Goal: Information Seeking & Learning: Compare options

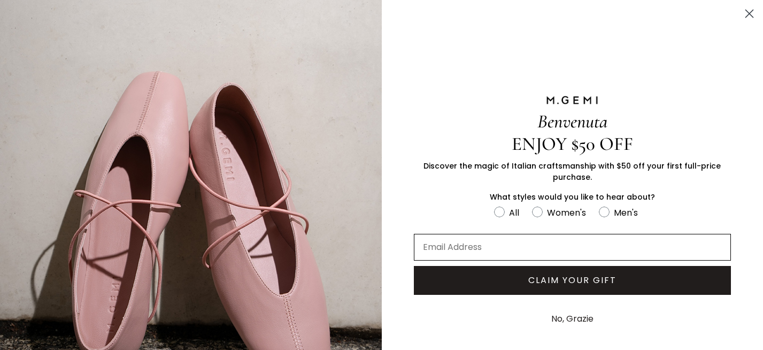
click at [589, 239] on input "Email Address" at bounding box center [573, 247] width 318 height 27
click at [745, 22] on circle "Close dialog" at bounding box center [750, 14] width 18 height 18
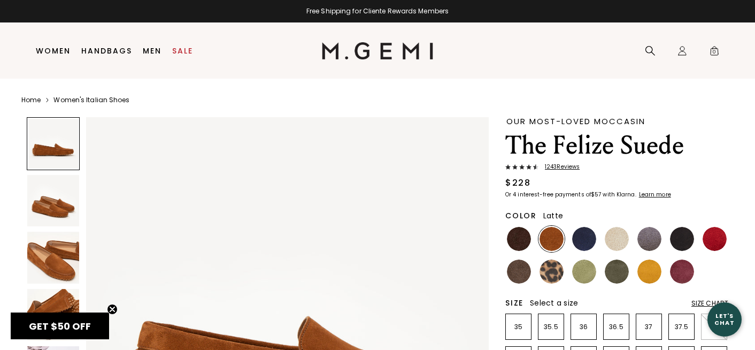
click at [597, 240] on ul at bounding box center [616, 255] width 223 height 59
click at [521, 242] on img at bounding box center [519, 239] width 24 height 24
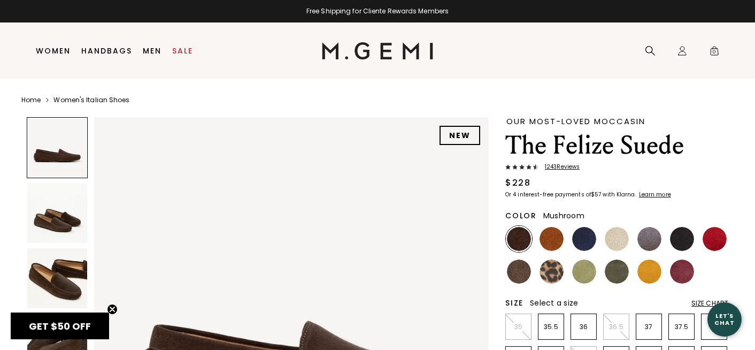
click at [519, 274] on img at bounding box center [519, 271] width 24 height 24
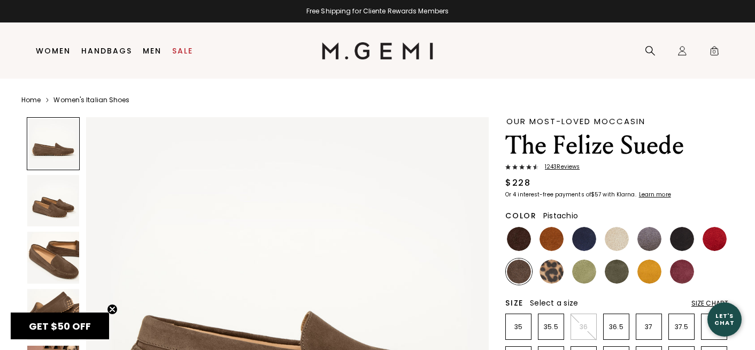
click at [580, 273] on img at bounding box center [584, 271] width 24 height 24
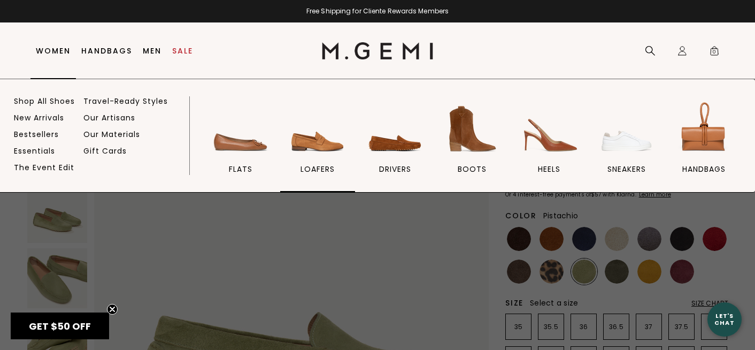
click at [303, 155] on img at bounding box center [318, 129] width 60 height 60
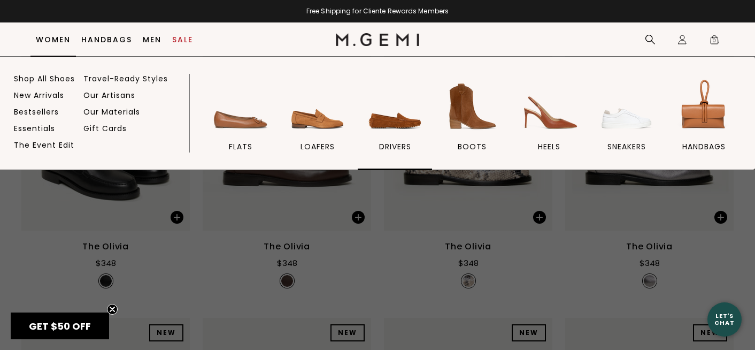
click at [386, 140] on link "drivers" at bounding box center [395, 122] width 74 height 93
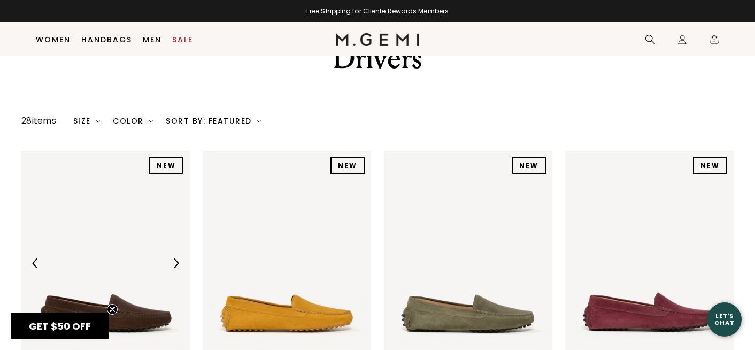
scroll to position [126, 0]
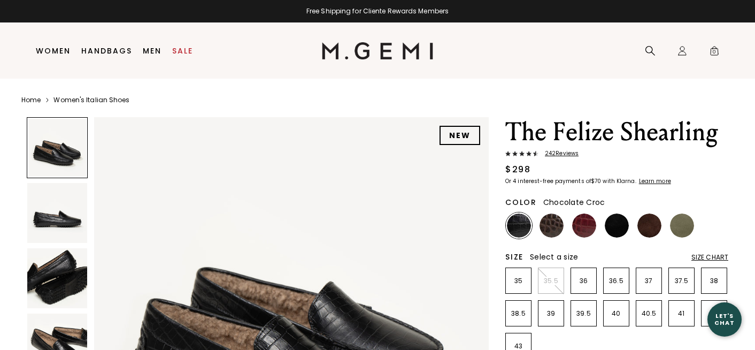
click at [550, 222] on img at bounding box center [552, 225] width 24 height 24
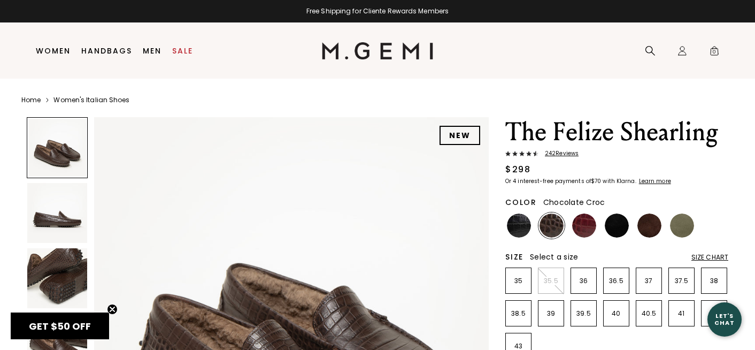
click at [580, 231] on img at bounding box center [584, 225] width 24 height 24
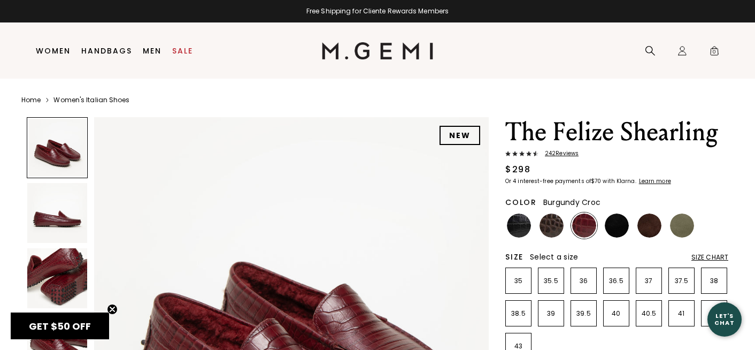
click at [609, 231] on img at bounding box center [617, 225] width 24 height 24
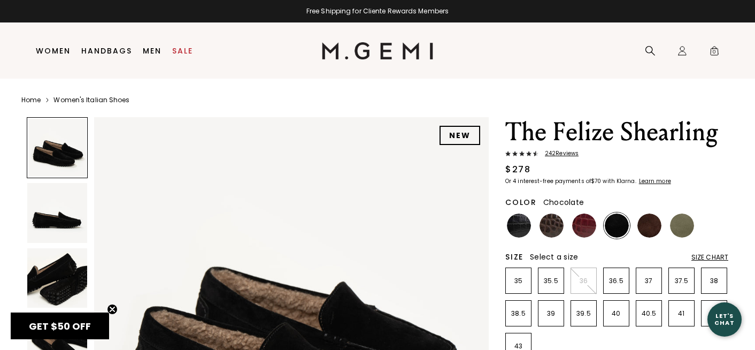
click at [659, 230] on img at bounding box center [649, 225] width 24 height 24
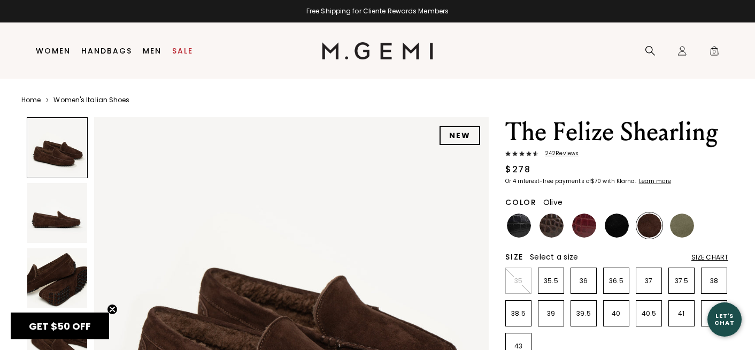
click at [686, 230] on img at bounding box center [682, 225] width 24 height 24
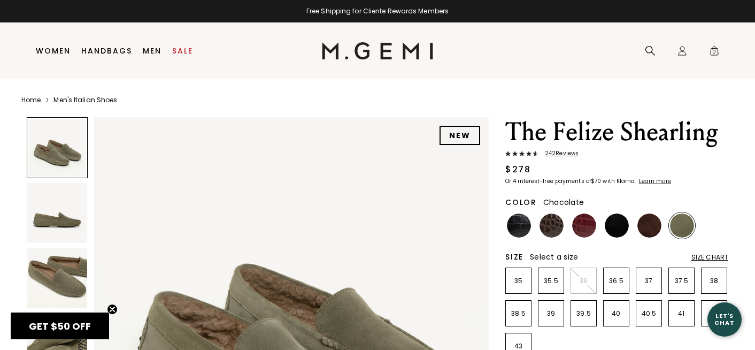
click at [645, 213] on div at bounding box center [649, 225] width 26 height 26
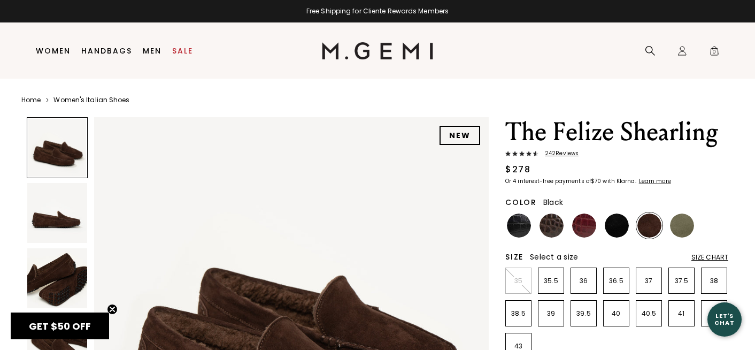
click at [619, 226] on img at bounding box center [617, 225] width 24 height 24
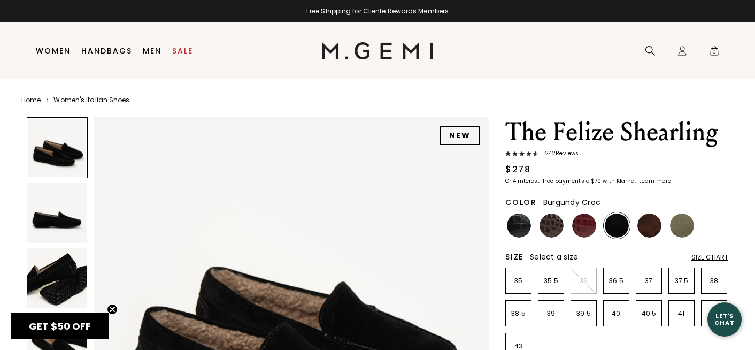
click at [574, 227] on img at bounding box center [584, 225] width 24 height 24
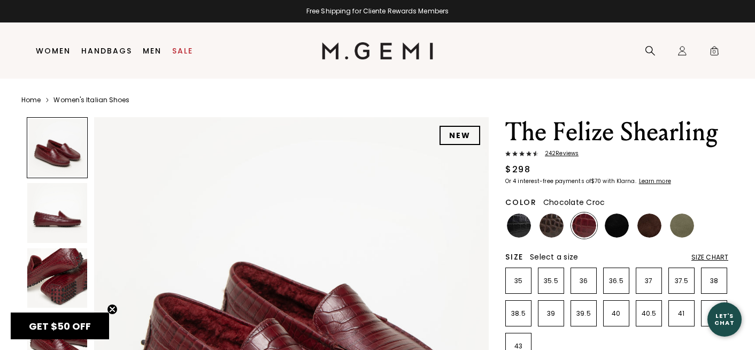
click at [553, 227] on img at bounding box center [552, 225] width 24 height 24
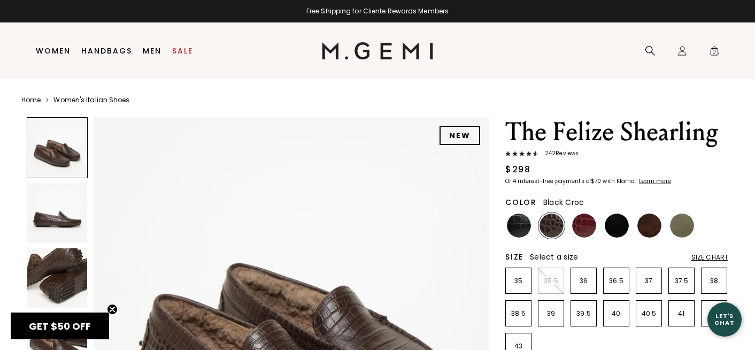
click at [524, 225] on img at bounding box center [519, 225] width 24 height 24
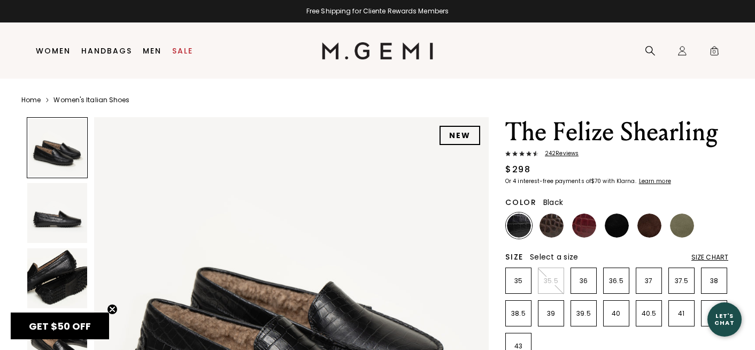
click at [613, 230] on img at bounding box center [617, 225] width 24 height 24
